Goal: Information Seeking & Learning: Check status

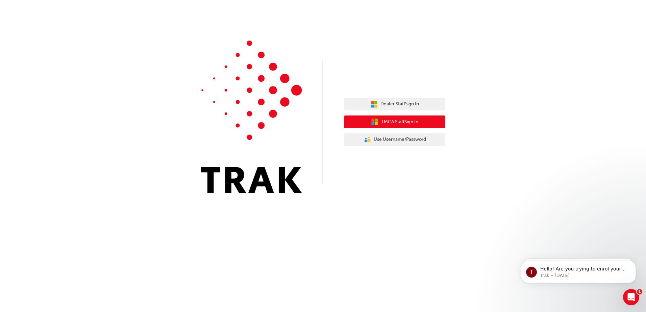
click at [395, 123] on span "TMCA Staff Sign In" at bounding box center [399, 122] width 37 height 8
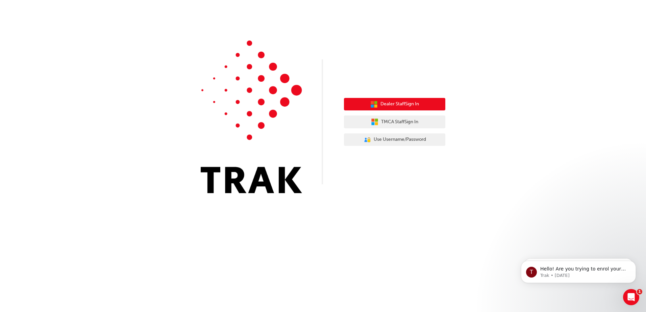
click at [400, 104] on span "Dealer Staff Sign In" at bounding box center [399, 104] width 38 height 8
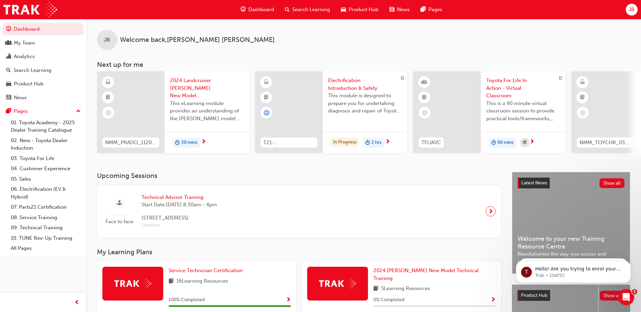
click at [297, 94] on div at bounding box center [289, 112] width 68 height 82
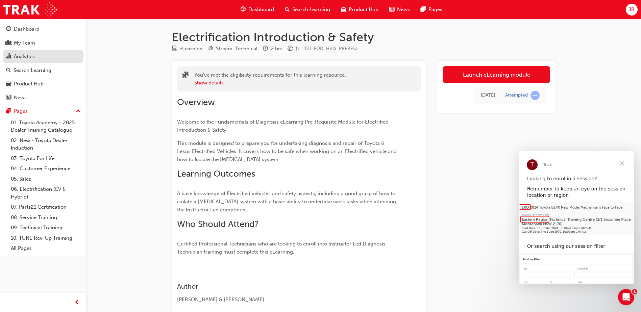
click at [22, 55] on div "Analytics" at bounding box center [24, 57] width 21 height 8
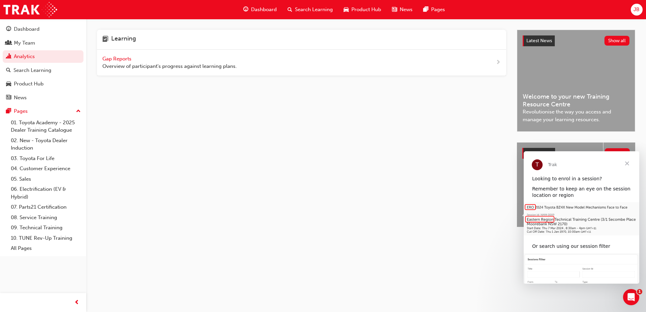
click at [122, 60] on span "Gap Reports" at bounding box center [117, 59] width 30 height 6
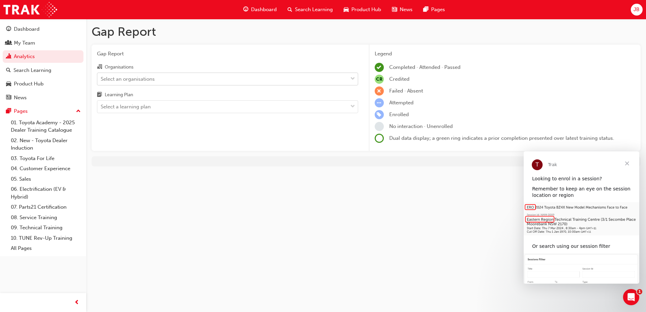
click at [345, 82] on div "Select an organisations" at bounding box center [222, 79] width 250 height 12
click at [101, 81] on input "Organisations Select an organisations" at bounding box center [101, 79] width 1 height 6
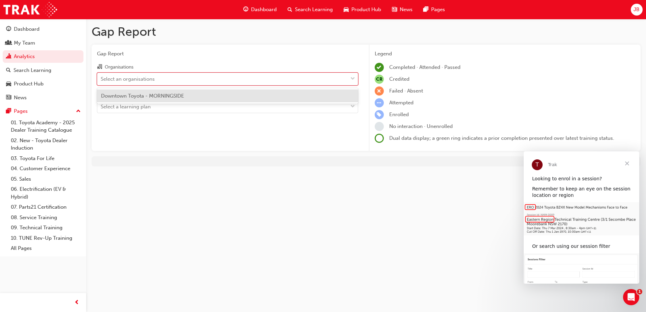
click at [304, 97] on div "Downtown Toyota - MORNINGSIDE" at bounding box center [227, 95] width 261 height 13
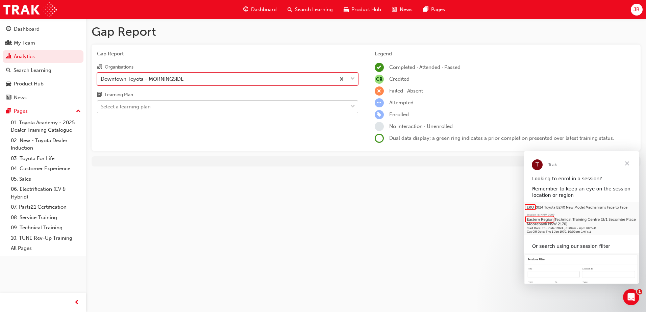
click at [278, 104] on div "Select a learning plan" at bounding box center [222, 107] width 250 height 12
click at [101, 104] on input "Learning Plan Select a learning plan" at bounding box center [101, 107] width 1 height 6
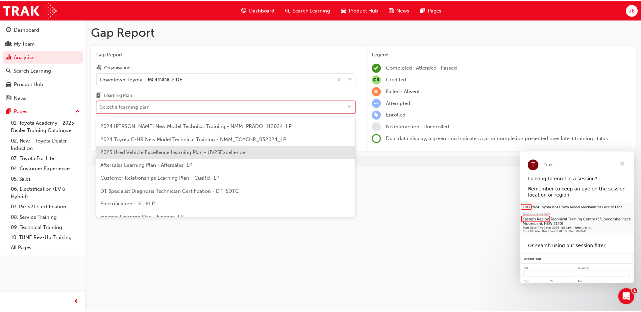
scroll to position [34, 0]
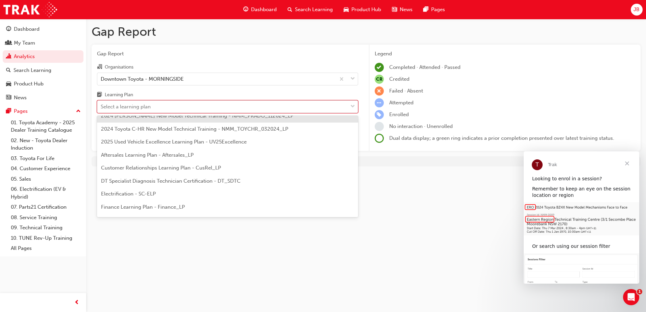
click at [169, 107] on div "Select a learning plan" at bounding box center [222, 107] width 250 height 12
click at [101, 107] on input "Learning Plan option 2024 Prado New Model Technical Training - NMM_PRADO_112024…" at bounding box center [101, 107] width 1 height 6
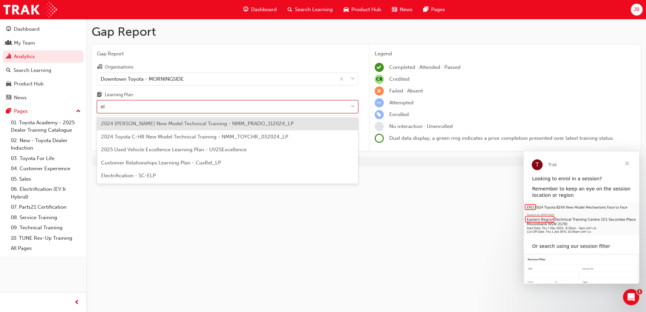
type input "ele"
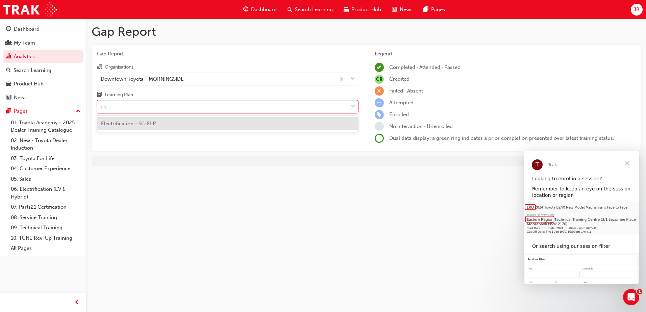
click at [134, 124] on span "Electrification - SC-ELP" at bounding box center [128, 124] width 55 height 6
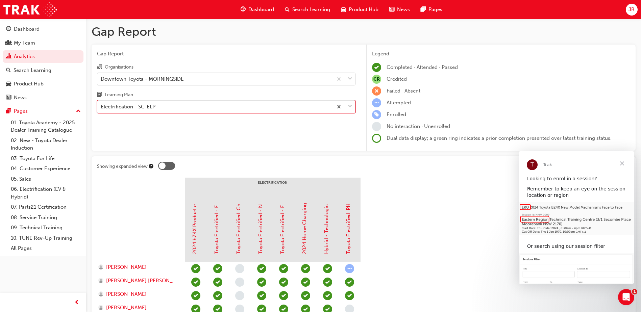
click at [188, 77] on div "Downtown Toyota - MORNINGSIDE" at bounding box center [214, 79] width 235 height 12
click at [101, 77] on input "Organisations Downtown Toyota - MORNINGSIDE" at bounding box center [101, 79] width 1 height 6
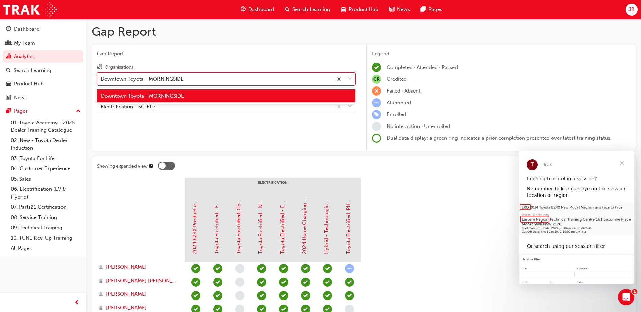
click at [184, 96] on span "Downtown Toyota - MORNINGSIDE" at bounding box center [142, 96] width 83 height 6
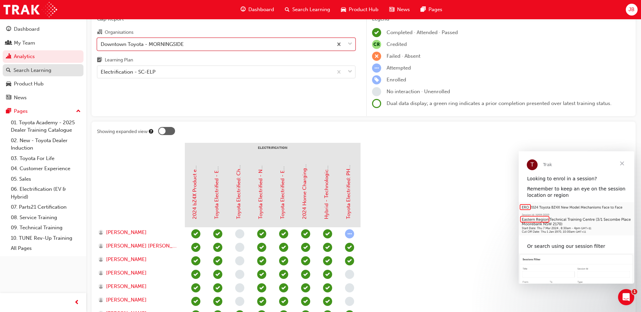
scroll to position [34, 0]
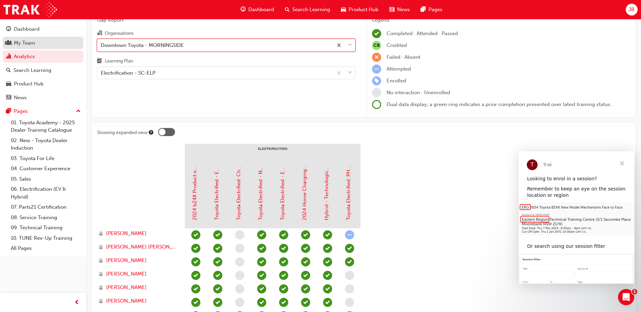
click at [17, 42] on div "My Team" at bounding box center [24, 43] width 21 height 8
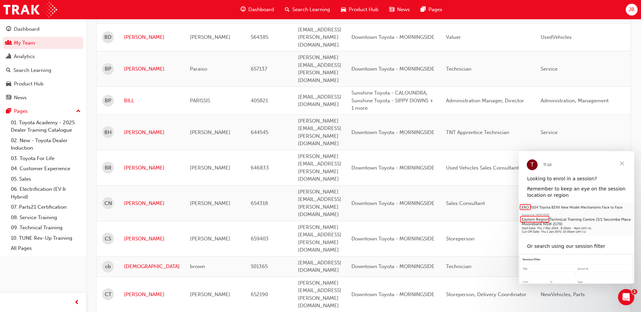
scroll to position [540, 0]
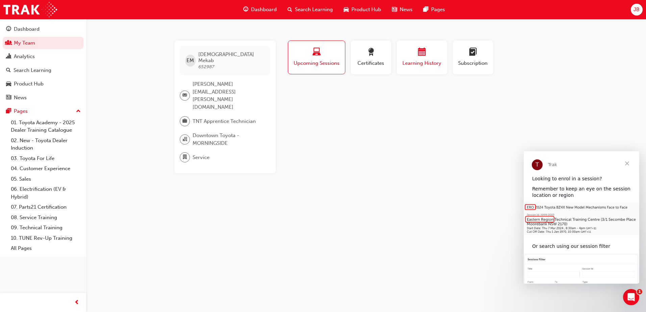
click at [422, 57] on span "calendar-icon" at bounding box center [422, 52] width 8 height 9
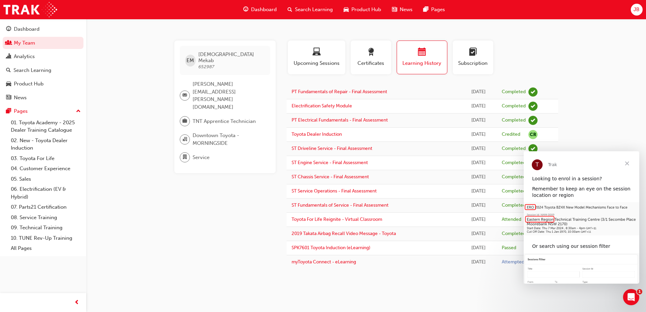
click at [625, 163] on span "Close" at bounding box center [627, 163] width 24 height 24
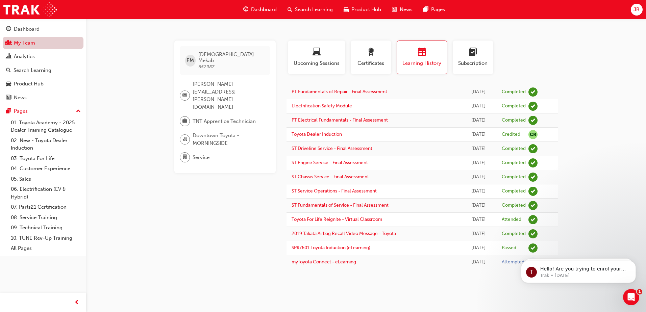
click at [30, 41] on link "My Team" at bounding box center [43, 43] width 81 height 12
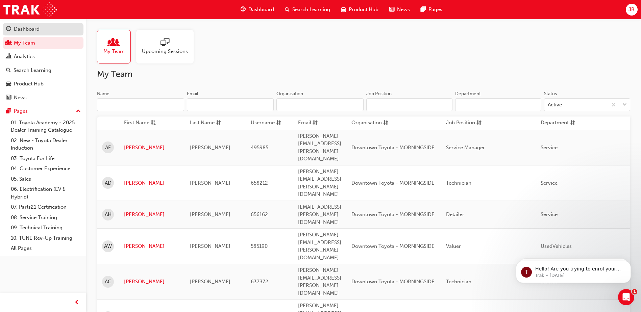
click at [43, 27] on div "Dashboard" at bounding box center [43, 29] width 74 height 8
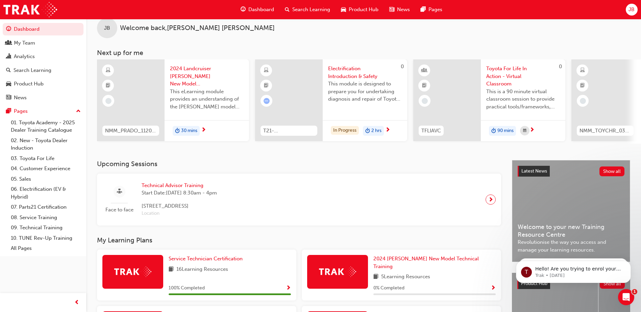
scroll to position [11, 0]
